Goal: Navigation & Orientation: Find specific page/section

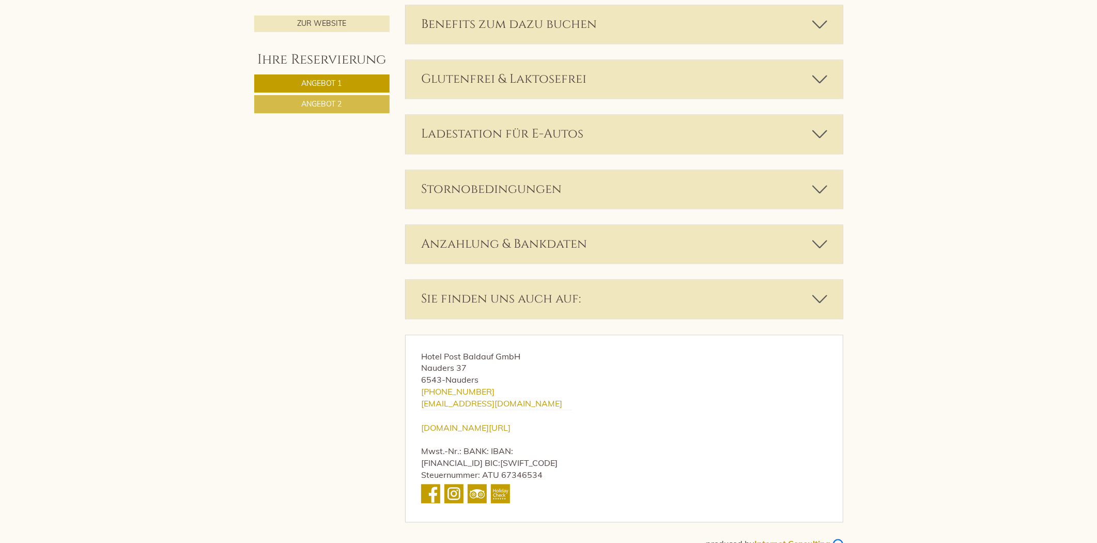
click at [323, 90] on link "Angebot 1" at bounding box center [321, 83] width 135 height 18
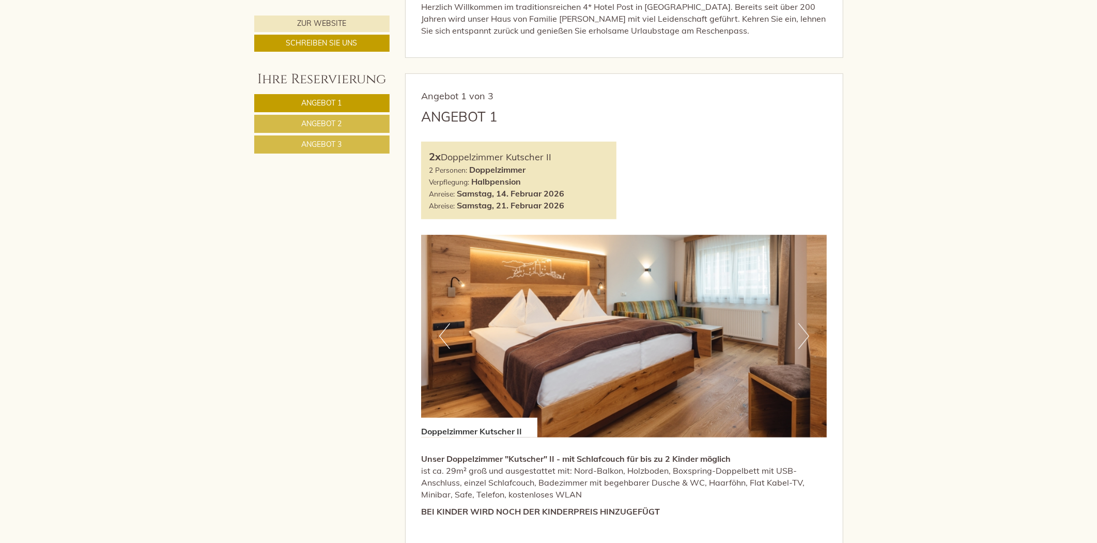
scroll to position [689, 0]
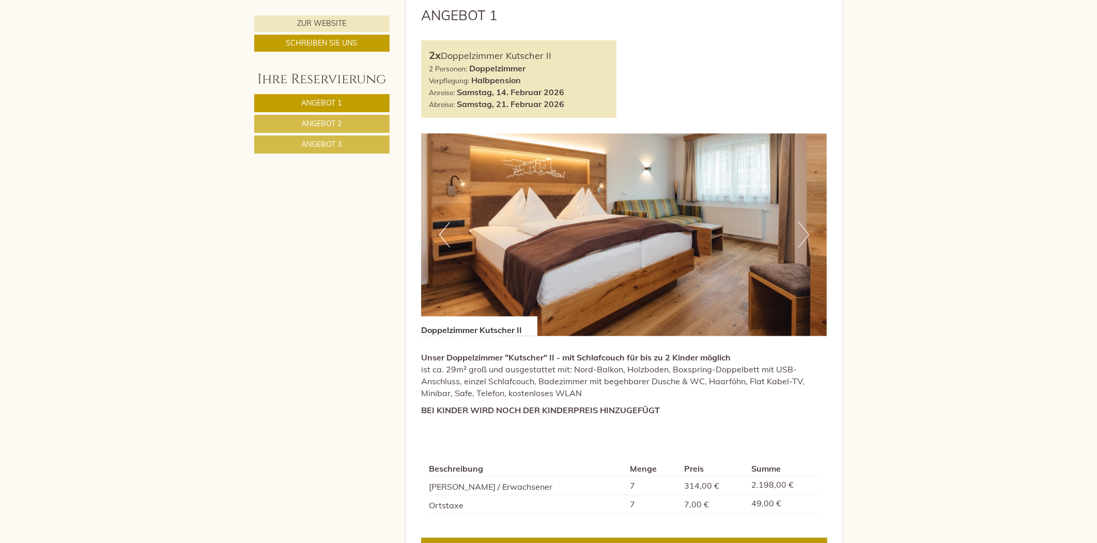
click at [329, 120] on span "Angebot 2" at bounding box center [322, 123] width 40 height 9
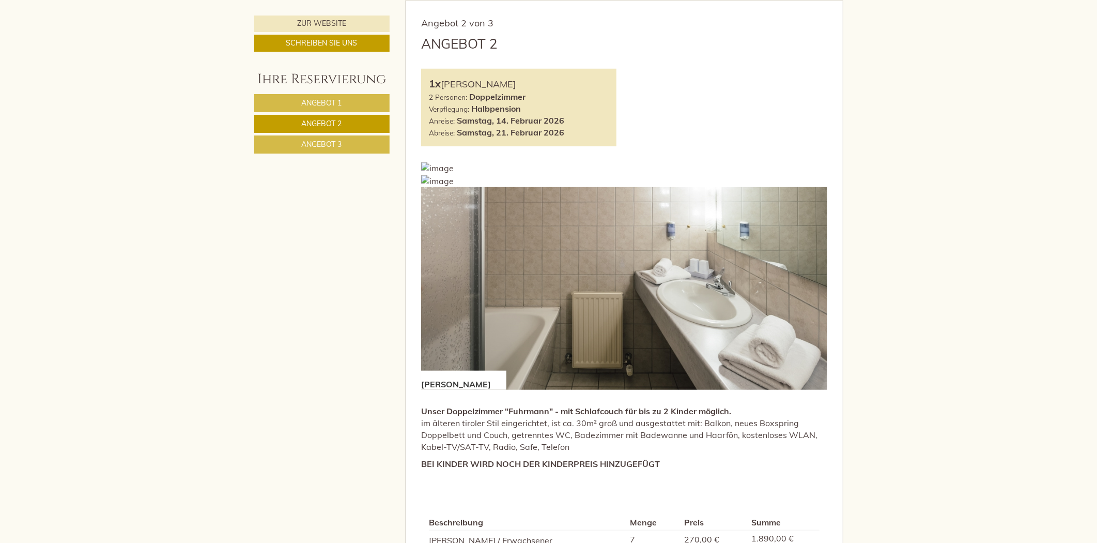
click at [332, 145] on span "Angebot 3" at bounding box center [322, 144] width 40 height 9
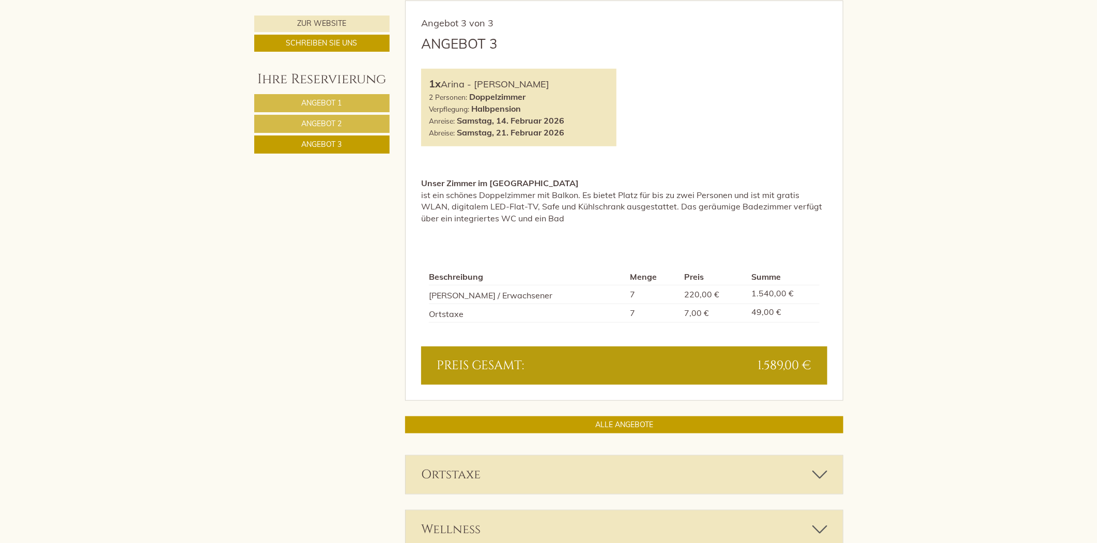
drag, startPoint x: 367, startPoint y: 99, endPoint x: 389, endPoint y: 135, distance: 41.8
click at [367, 99] on link "Angebot 1" at bounding box center [321, 103] width 135 height 18
